Goal: Task Accomplishment & Management: Manage account settings

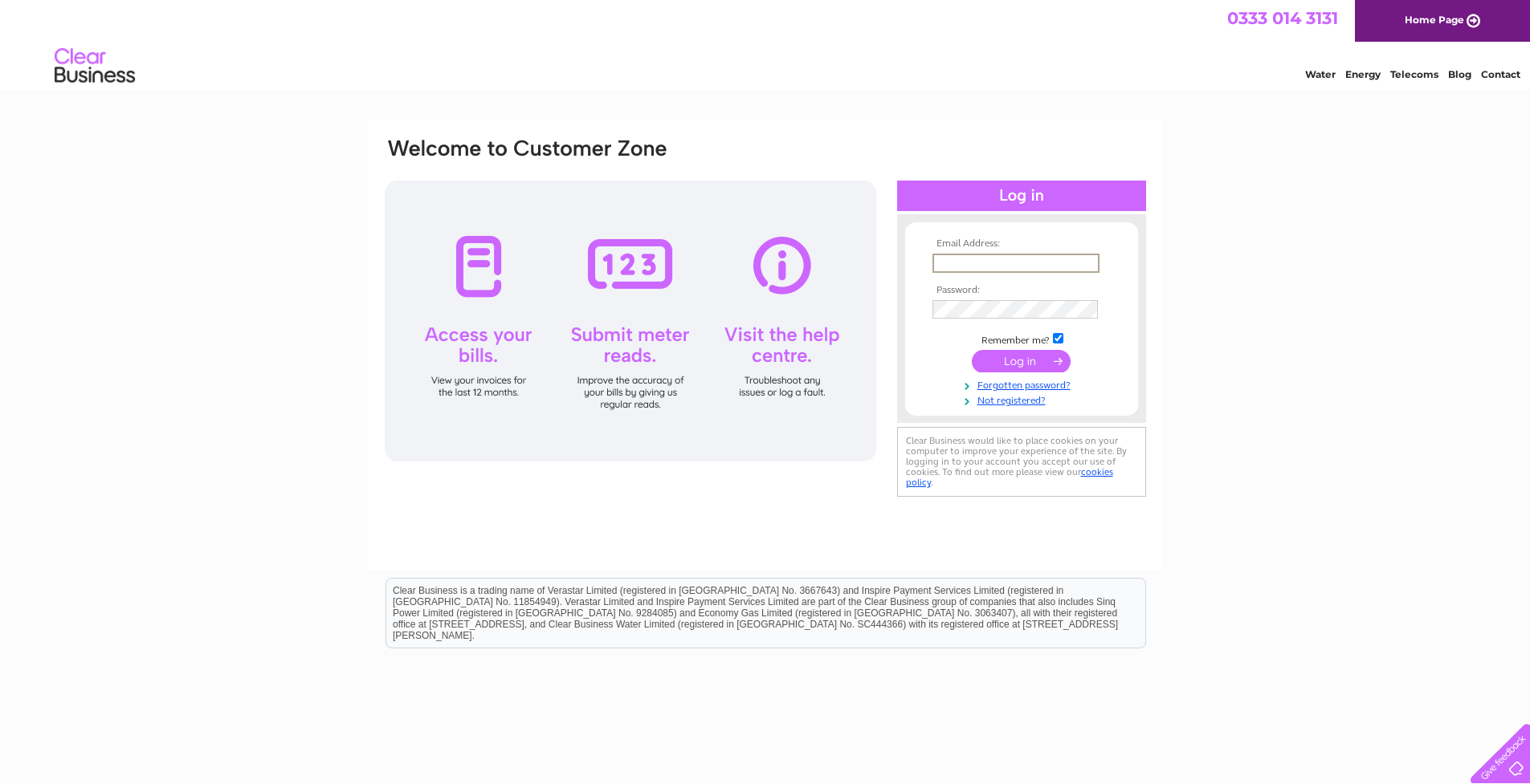
type input "[EMAIL_ADDRESS][DOMAIN_NAME]"
click at [1027, 363] on input "submit" at bounding box center [1021, 361] width 99 height 22
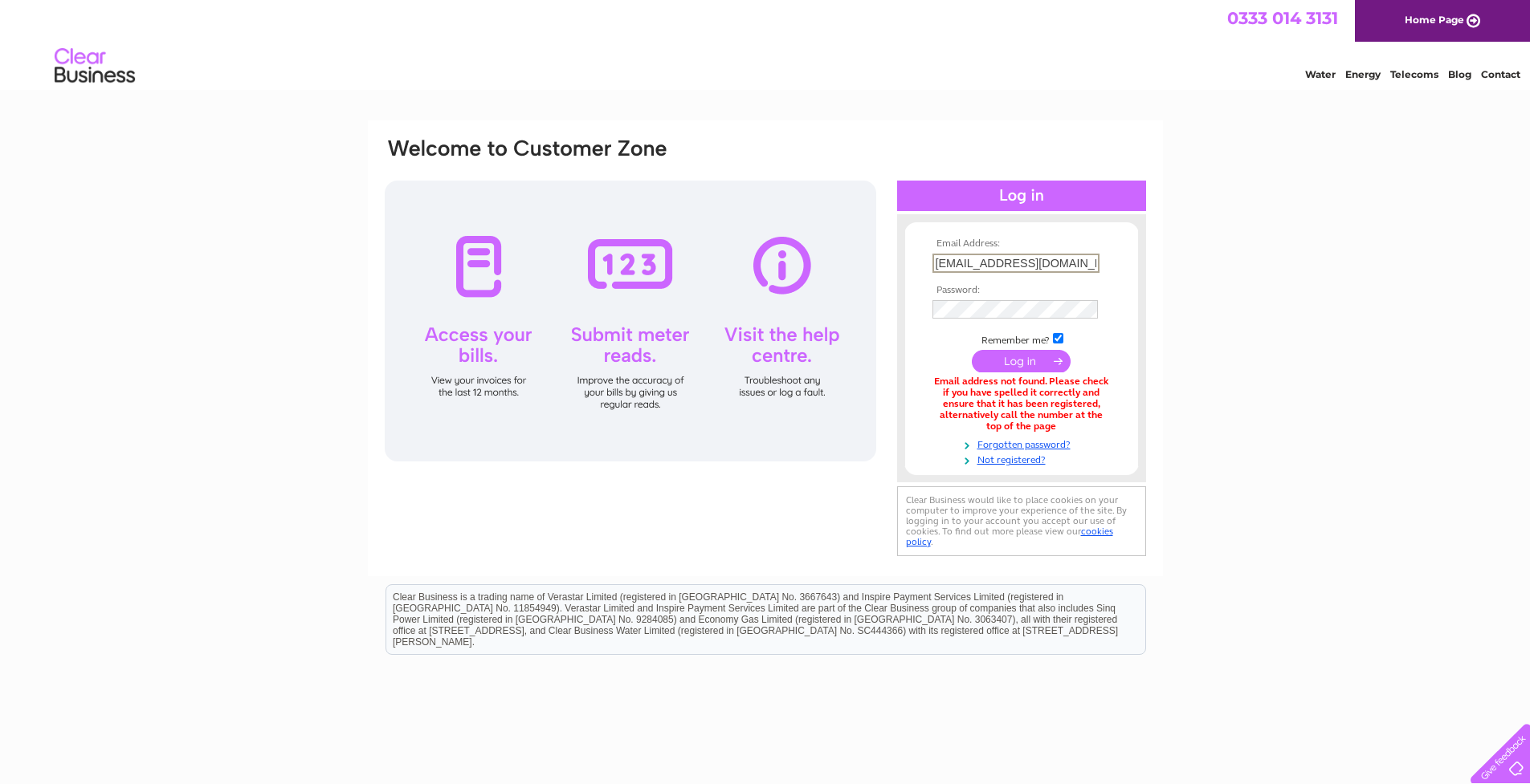
click at [1313, 444] on div "Email Address: zoer@distillventures.com Password: Forgotten password?" at bounding box center [765, 486] width 1530 height 731
drag, startPoint x: 935, startPoint y: 259, endPoint x: 1137, endPoint y: 263, distance: 202.0
click at [1137, 263] on form "Email Address: zoer@distillventures.com Password:" at bounding box center [1021, 353] width 233 height 228
type input "accounts@distillventures.com"
click at [1021, 354] on input "submit" at bounding box center [1021, 361] width 99 height 22
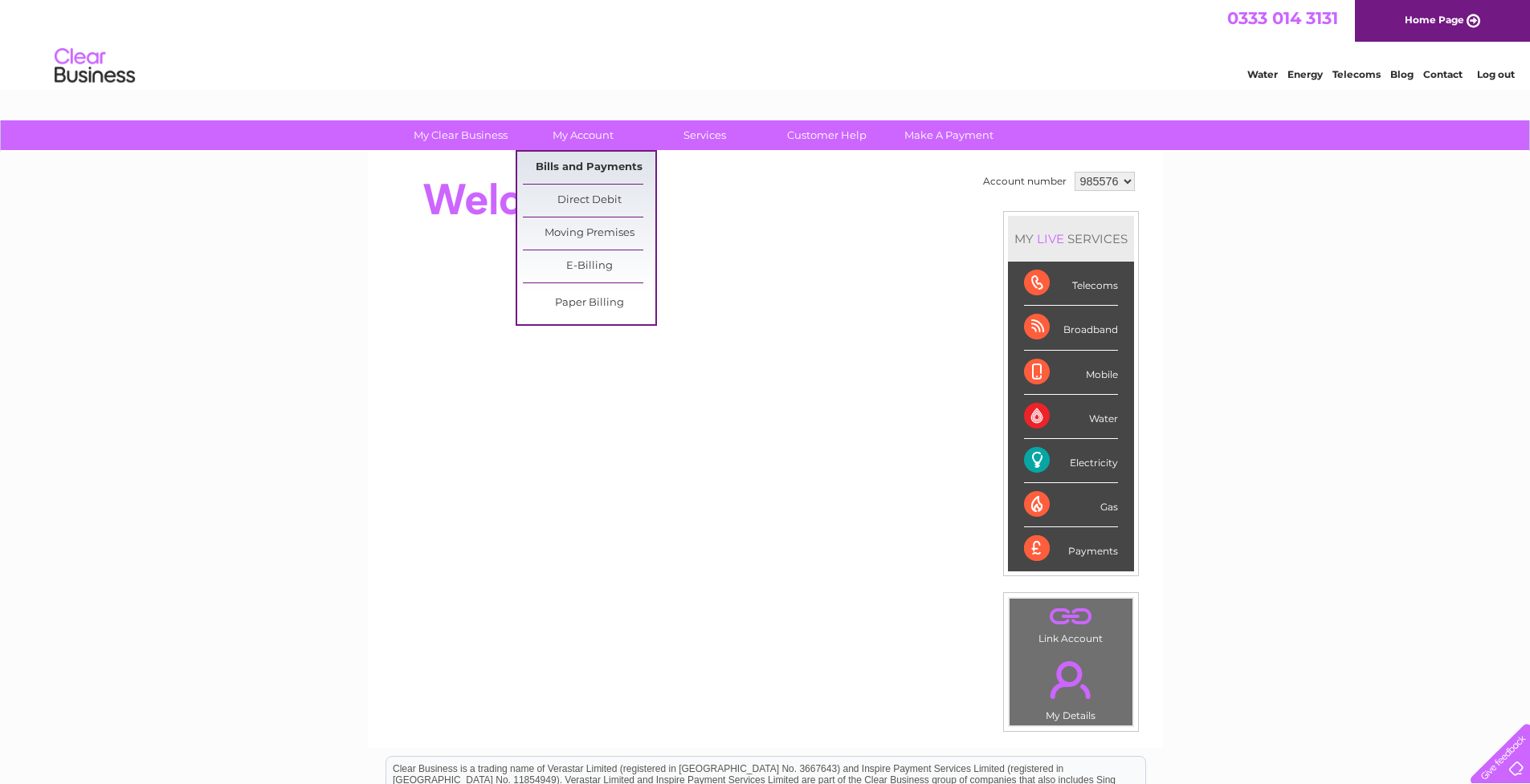
click at [616, 166] on link "Bills and Payments" at bounding box center [589, 168] width 133 height 32
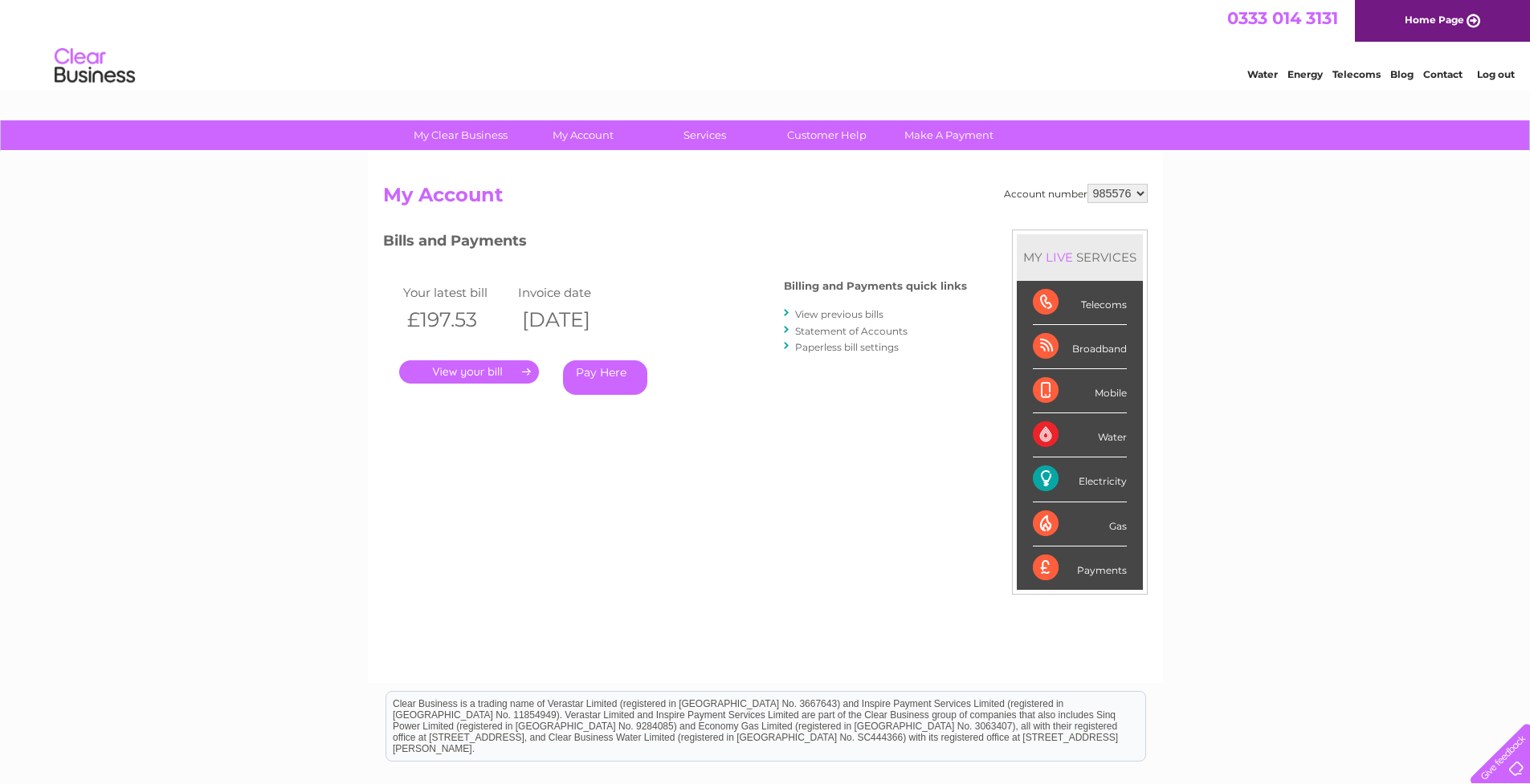
click at [474, 369] on link "." at bounding box center [469, 371] width 140 height 23
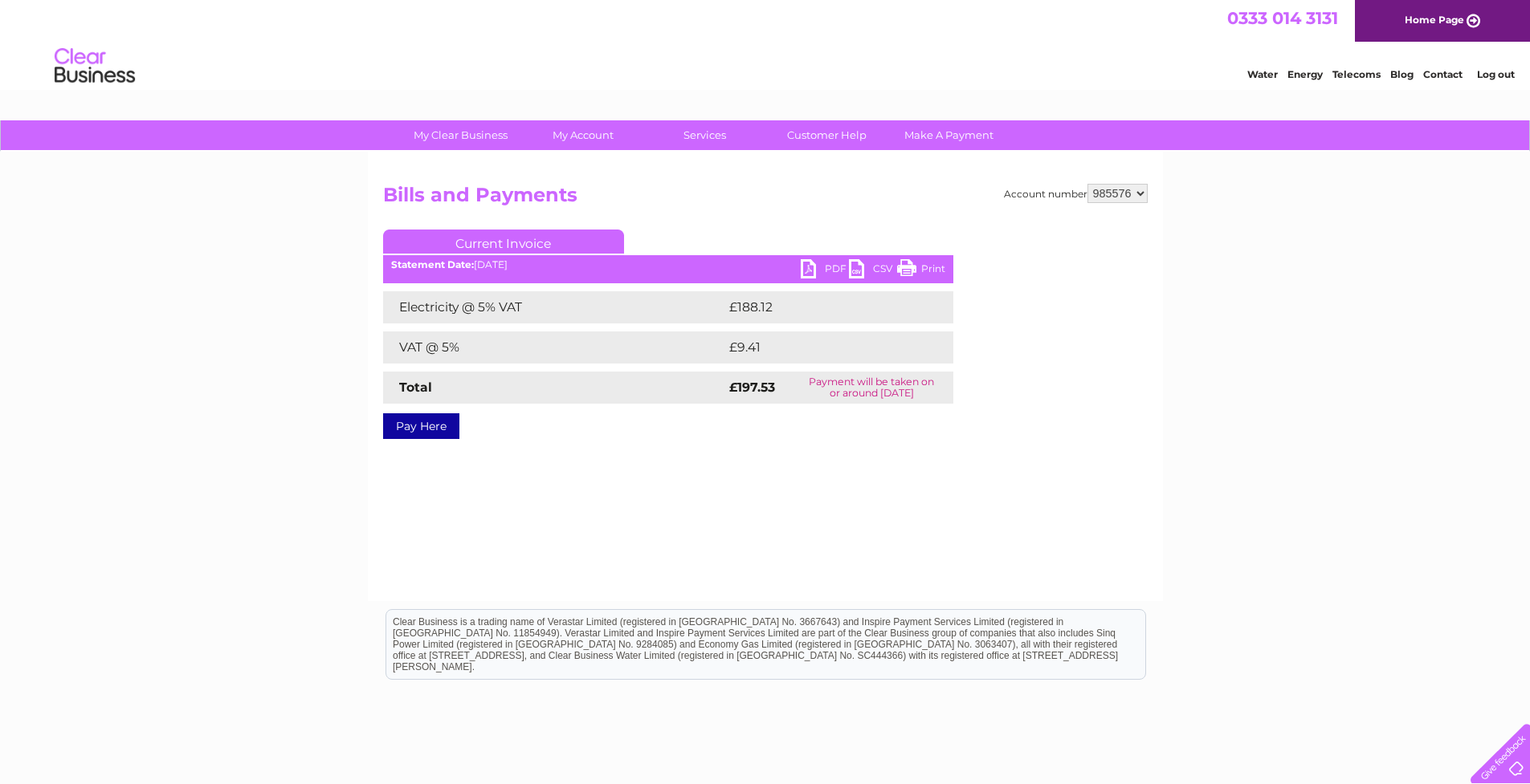
click at [828, 263] on link "PDF" at bounding box center [825, 270] width 48 height 23
